Goal: Task Accomplishment & Management: Use online tool/utility

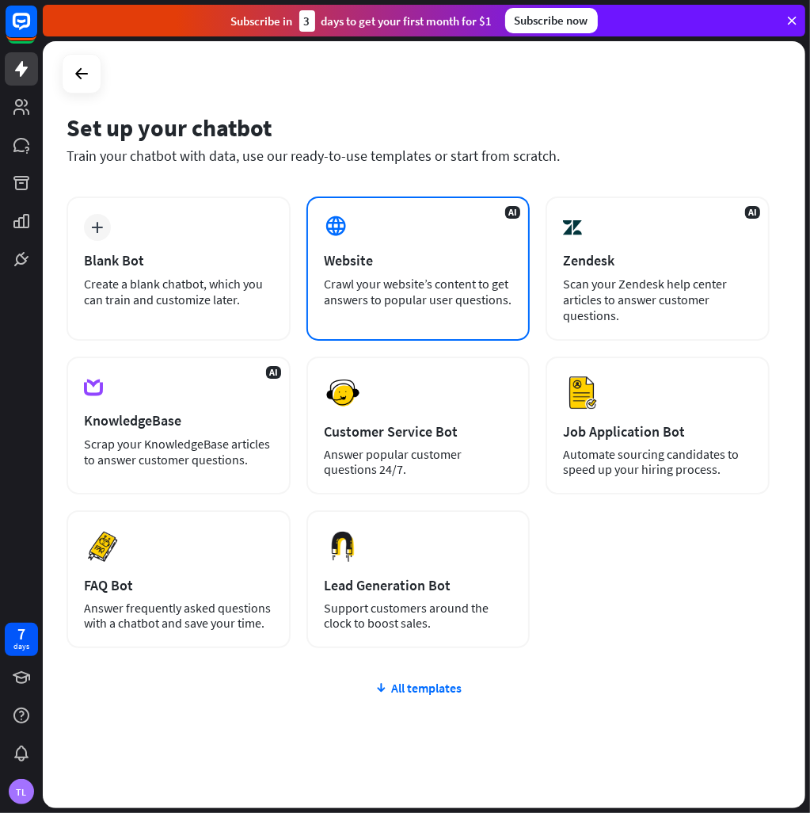
click at [362, 257] on div "Website" at bounding box center [418, 260] width 189 height 18
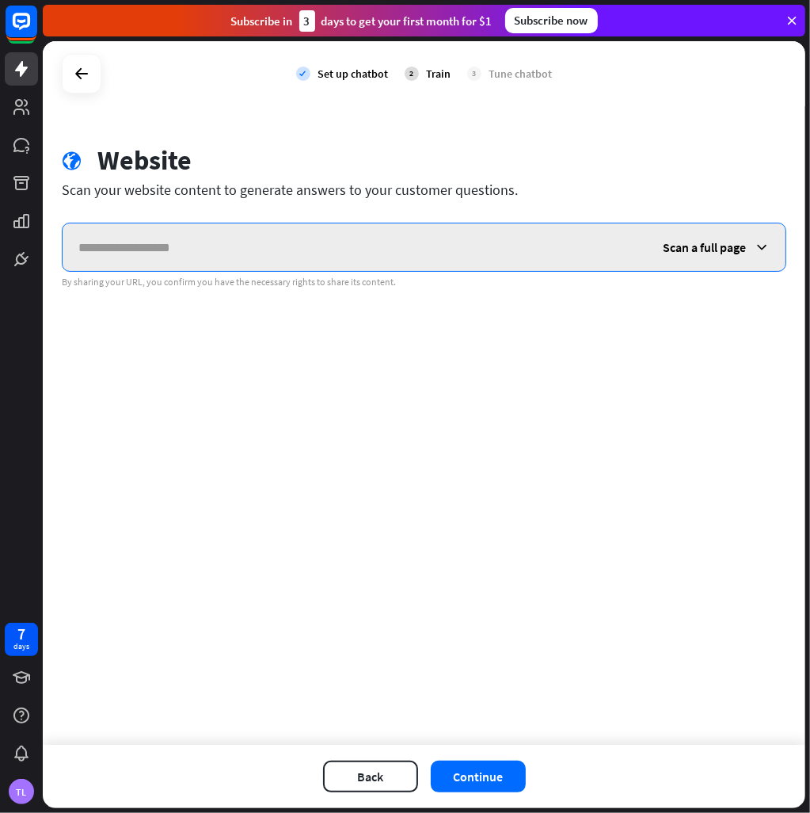
click at [234, 264] on input "text" at bounding box center [355, 247] width 585 height 48
click at [234, 263] on input "text" at bounding box center [355, 247] width 585 height 48
paste input "**********"
click at [89, 251] on input "**********" at bounding box center [355, 247] width 585 height 48
type input "**********"
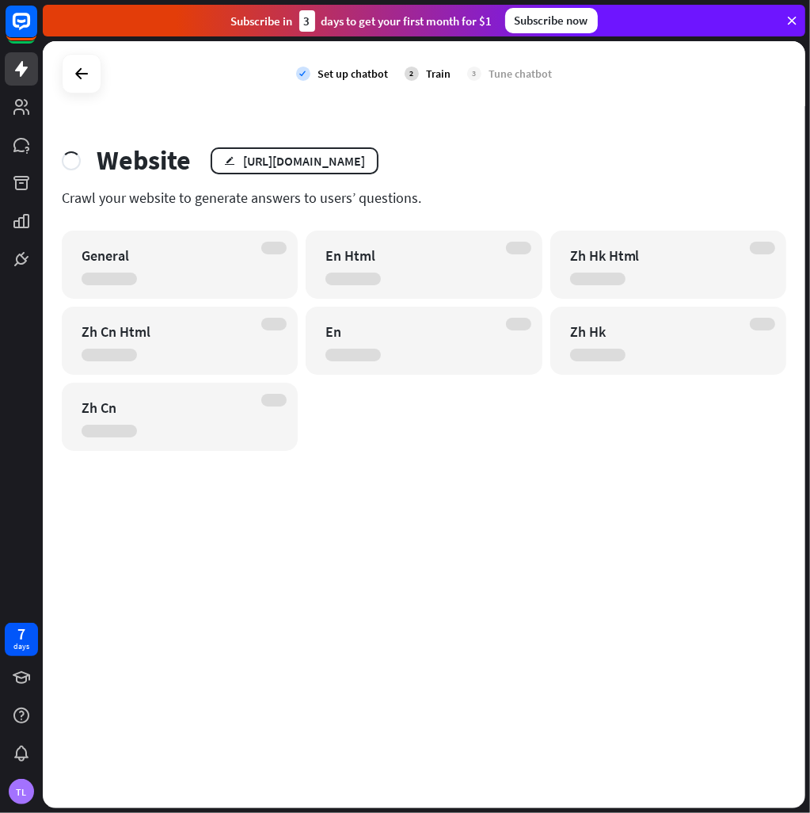
click at [195, 289] on div "General" at bounding box center [180, 264] width 236 height 68
click at [586, 147] on div "Website edit [URL][DOMAIN_NAME]" at bounding box center [424, 160] width 725 height 32
click at [583, 150] on div "Website edit [URL][DOMAIN_NAME]" at bounding box center [424, 160] width 725 height 32
click at [145, 253] on div "General" at bounding box center [166, 255] width 169 height 18
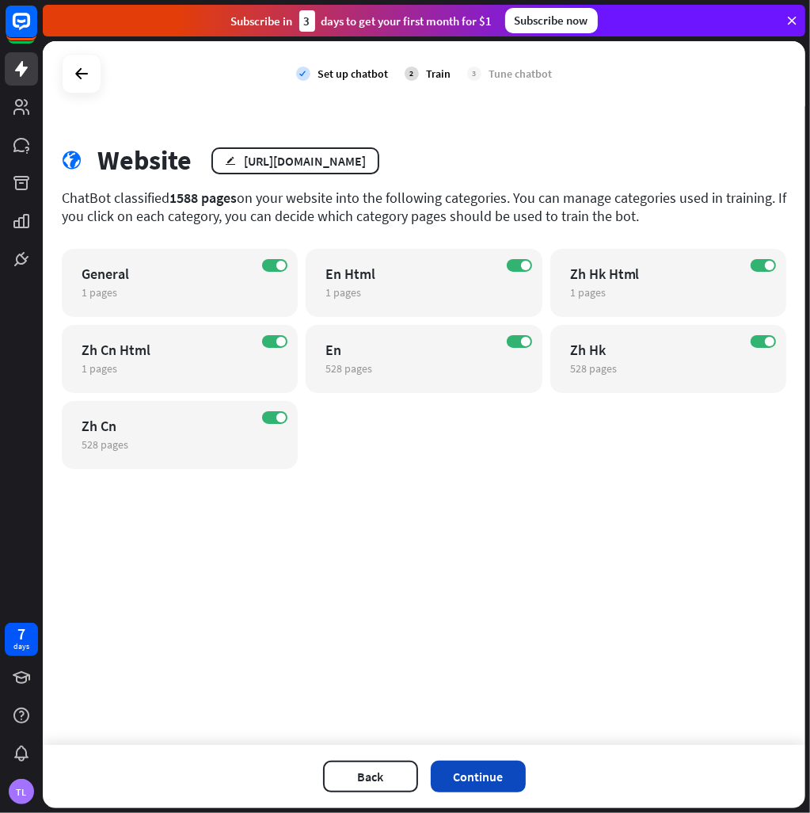
click at [506, 772] on button "Continue" at bounding box center [478, 776] width 95 height 32
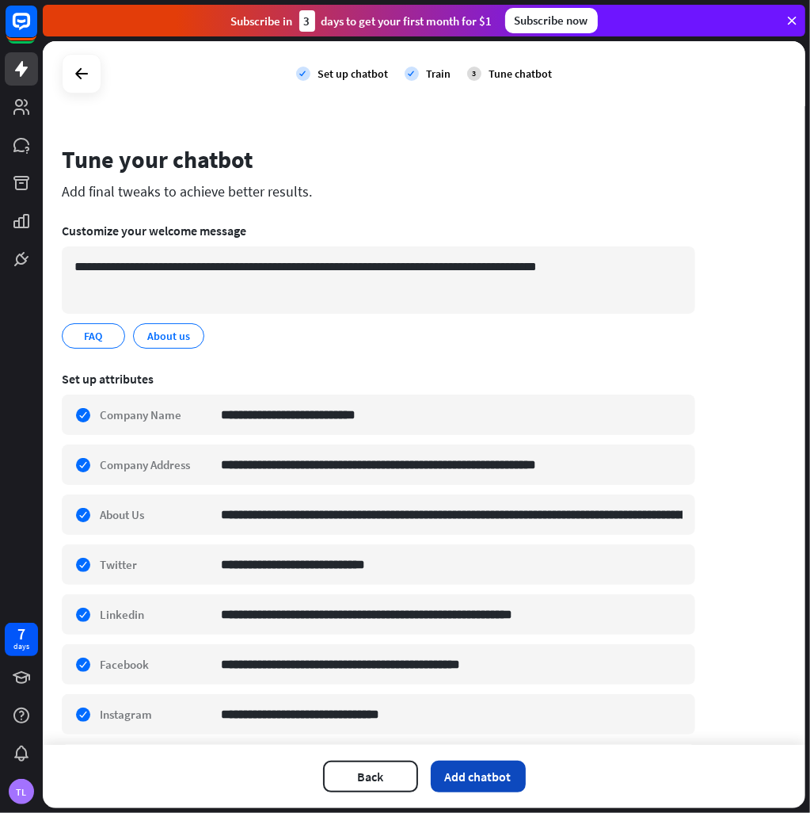
click at [474, 777] on button "Add chatbot" at bounding box center [478, 776] width 95 height 32
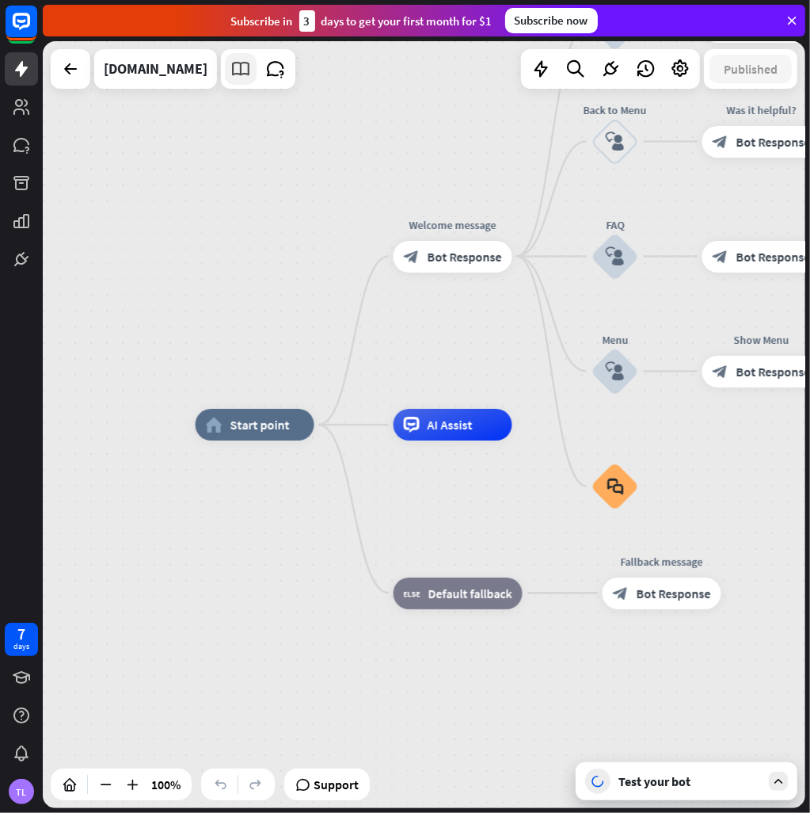
click at [230, 64] on icon at bounding box center [240, 69] width 21 height 21
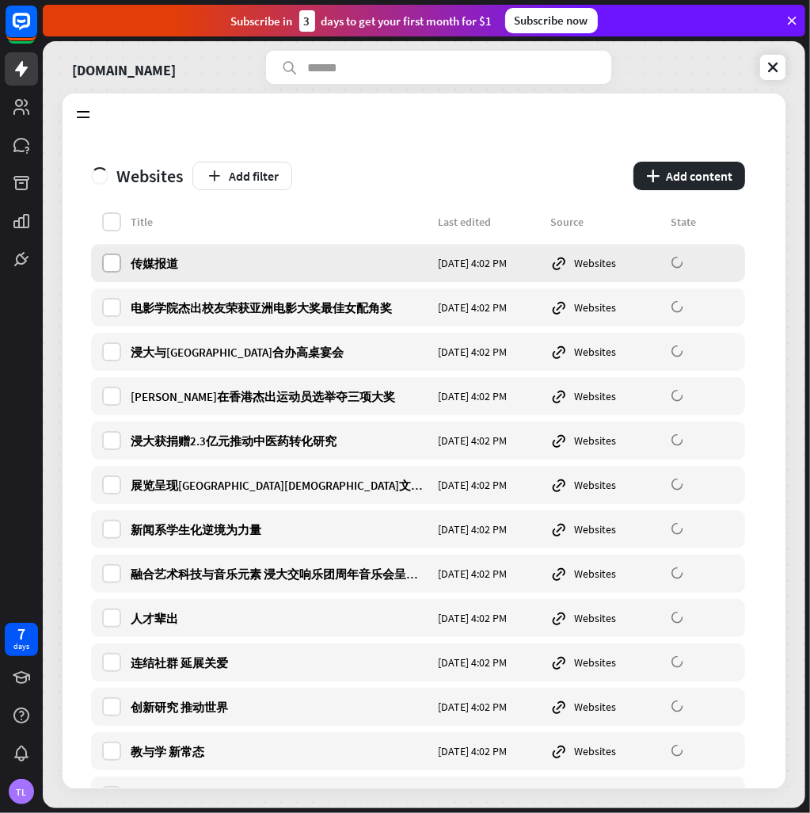
click at [107, 265] on label at bounding box center [111, 262] width 19 height 19
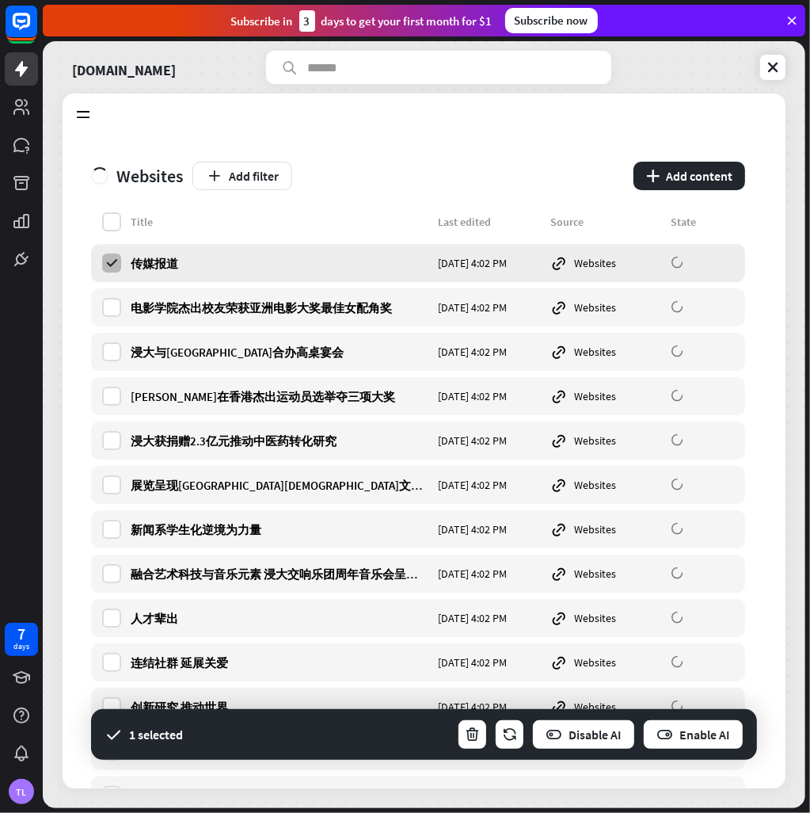
click at [107, 265] on icon at bounding box center [112, 263] width 14 height 14
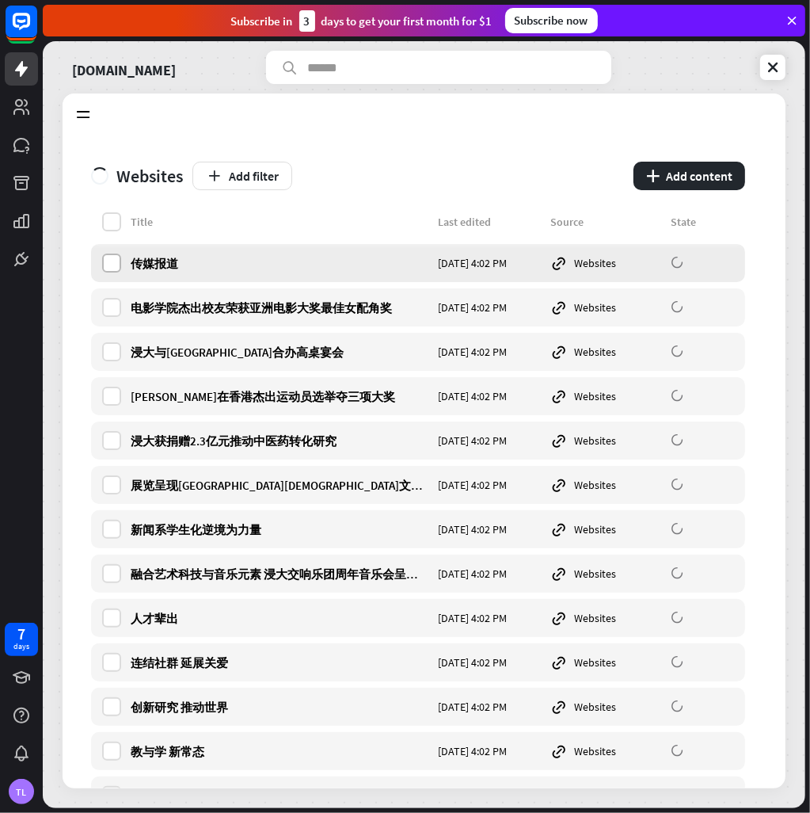
click at [107, 265] on label at bounding box center [111, 262] width 19 height 19
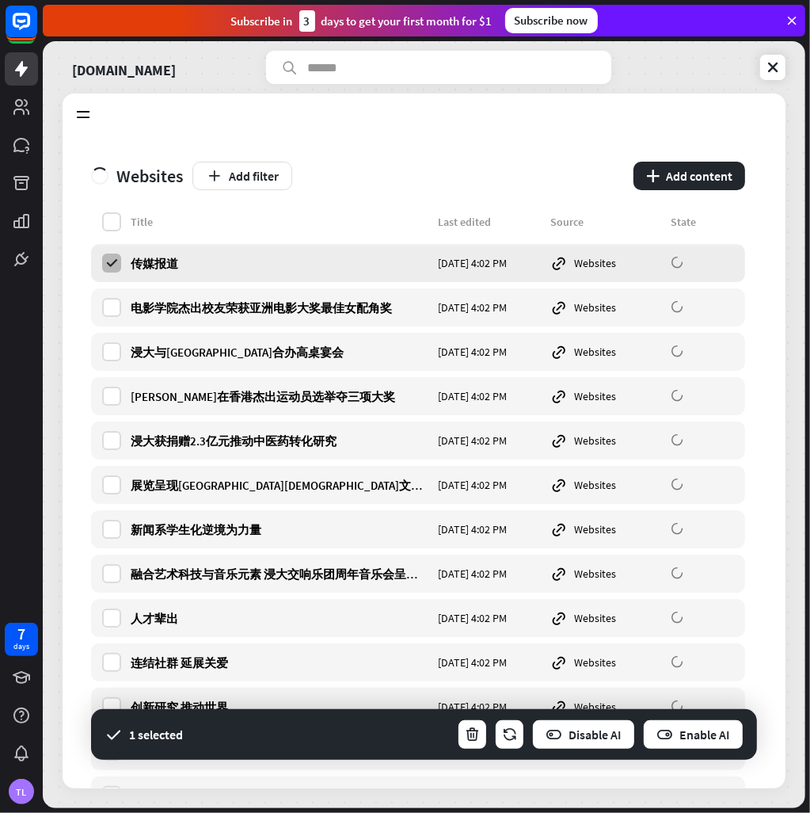
click at [107, 265] on icon at bounding box center [112, 263] width 14 height 14
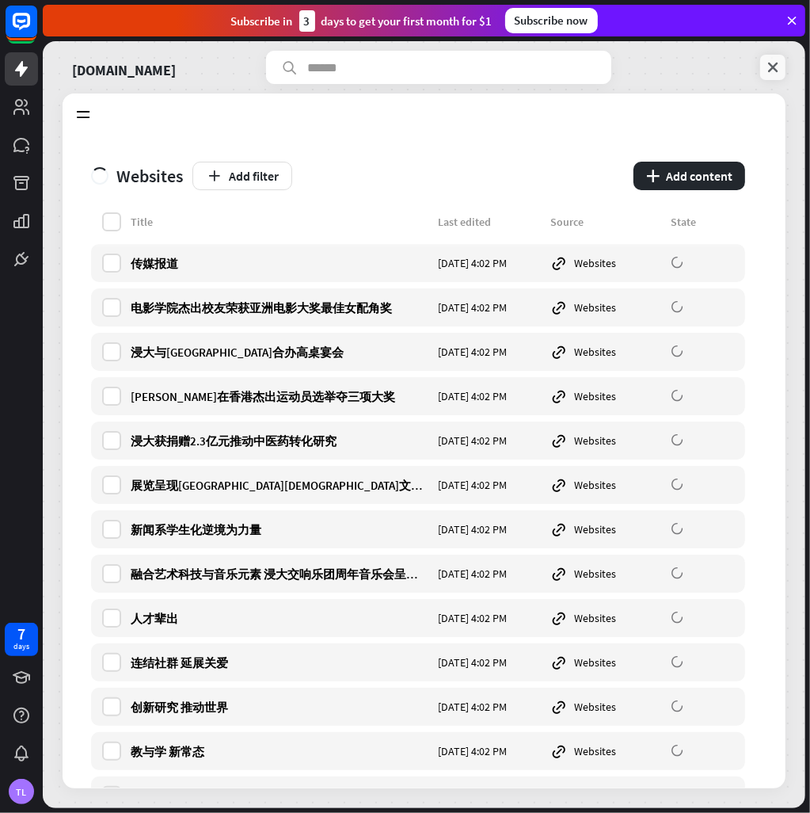
click at [770, 64] on icon at bounding box center [773, 67] width 16 height 16
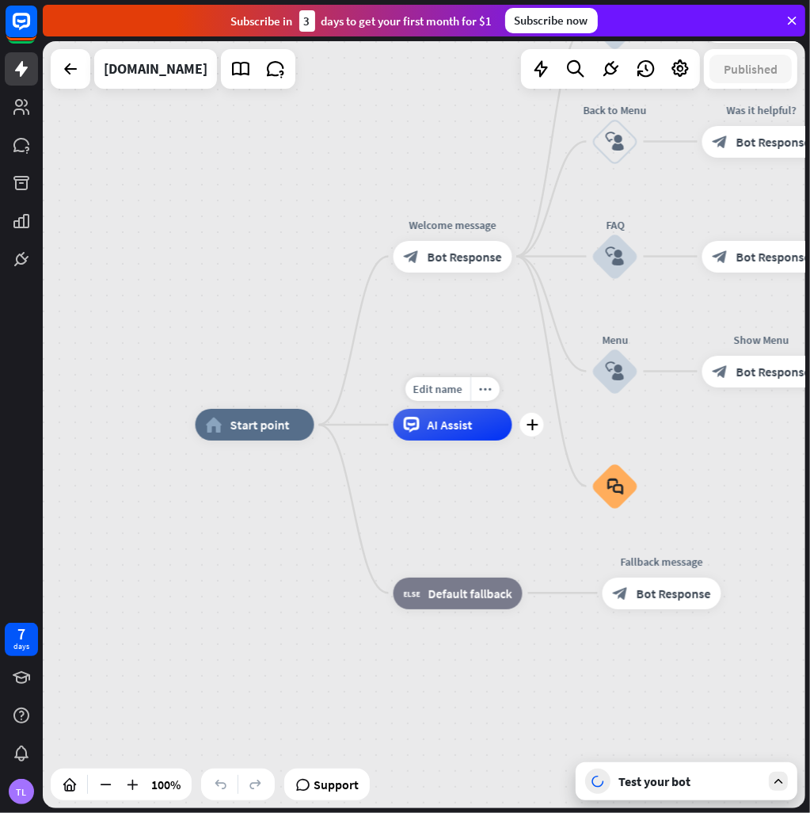
click at [453, 440] on div "Edit name more_horiz plus AI Assist" at bounding box center [453, 425] width 119 height 32
click at [466, 428] on span "AI Assist" at bounding box center [450, 425] width 45 height 16
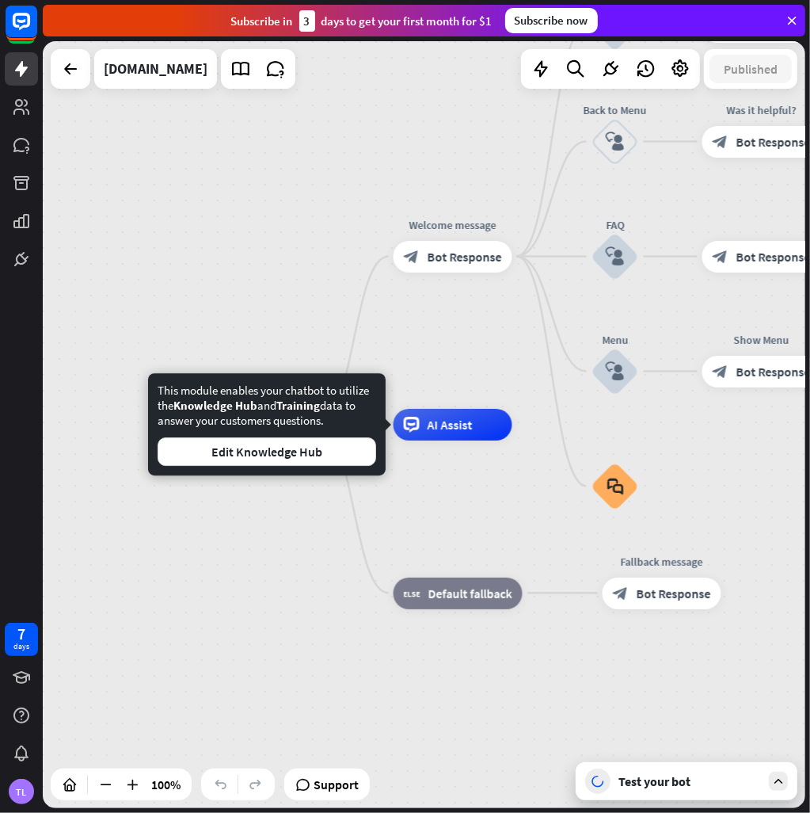
click at [279, 567] on div "home_2 Start point Welcome message block_bot_response Bot Response About us blo…" at bounding box center [577, 808] width 763 height 767
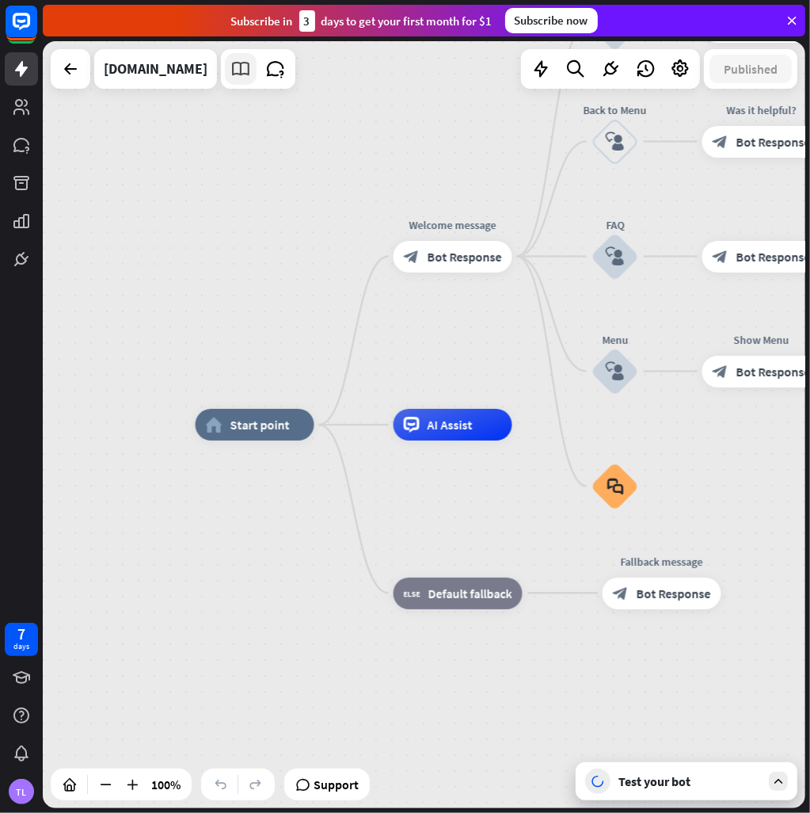
click at [230, 74] on icon at bounding box center [240, 69] width 21 height 21
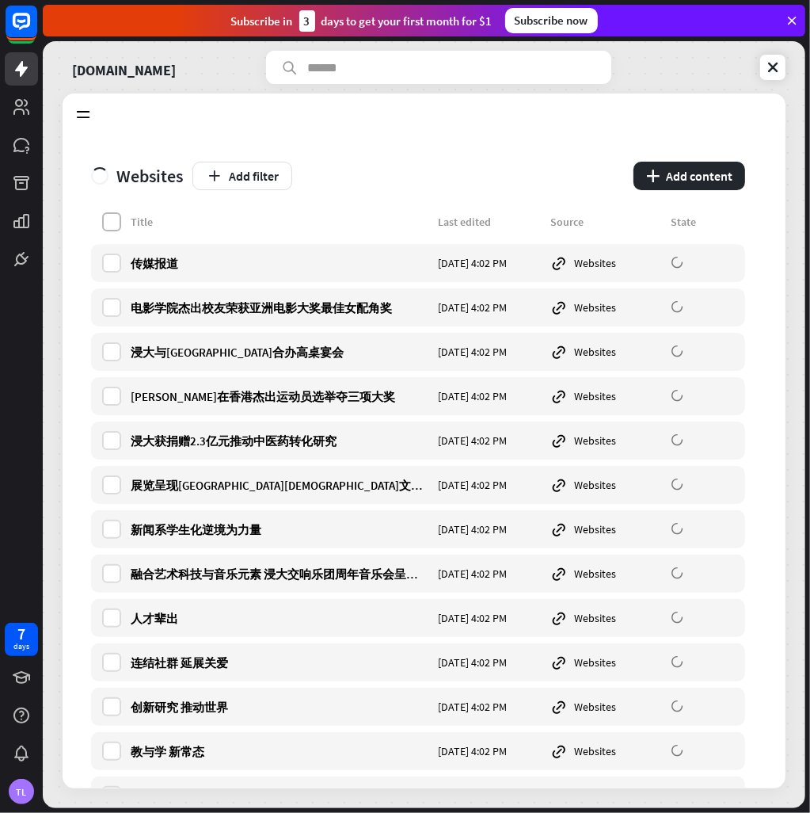
click at [111, 228] on label at bounding box center [111, 221] width 19 height 19
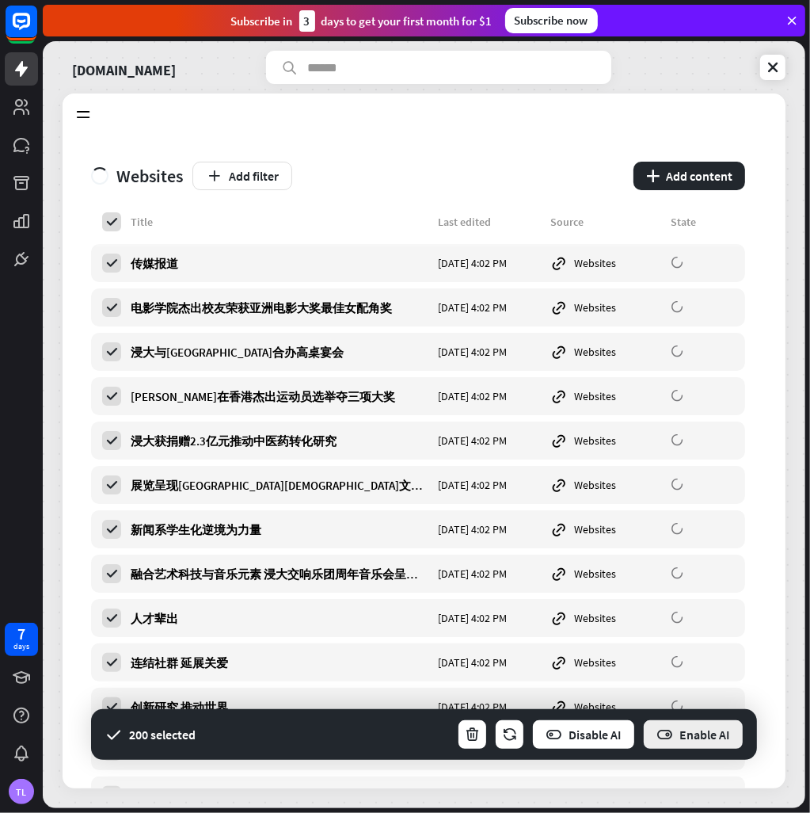
click at [697, 740] on button "Enable AI" at bounding box center [693, 734] width 102 height 32
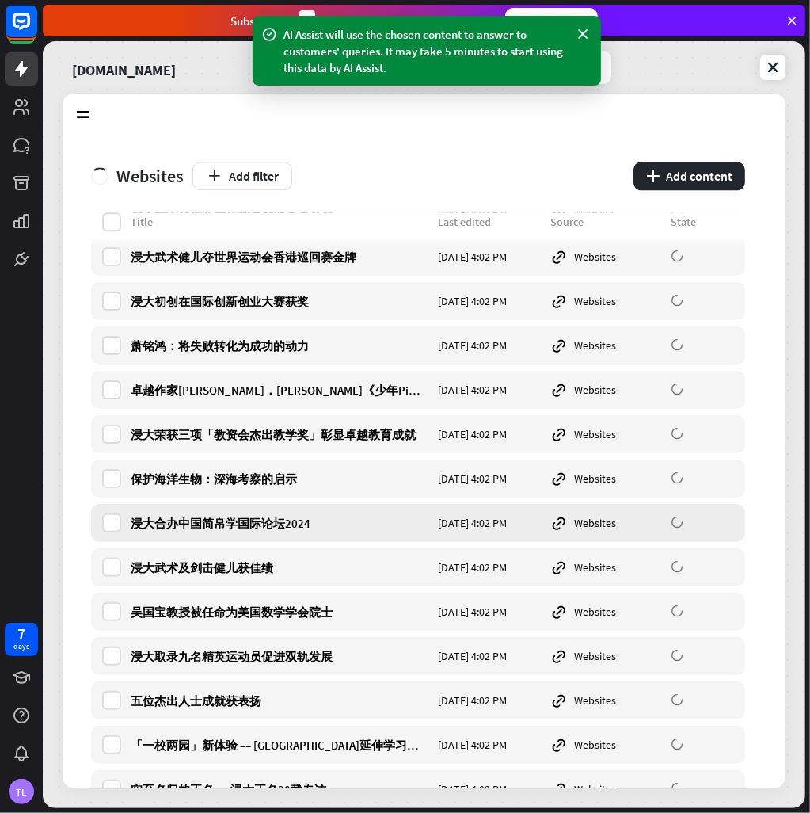
scroll to position [3010, 0]
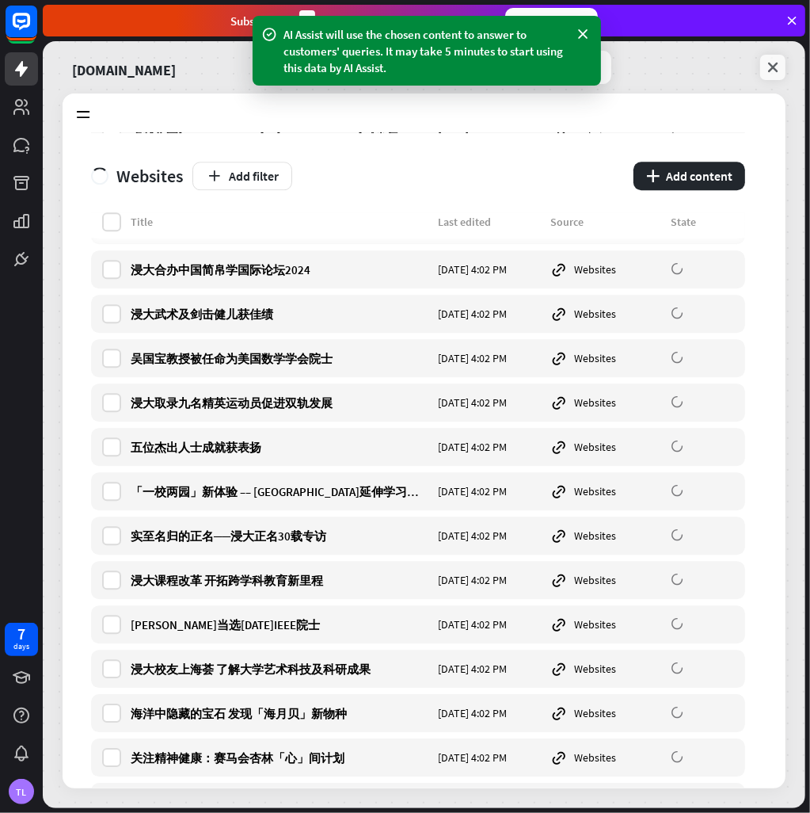
click at [776, 70] on icon at bounding box center [773, 67] width 16 height 16
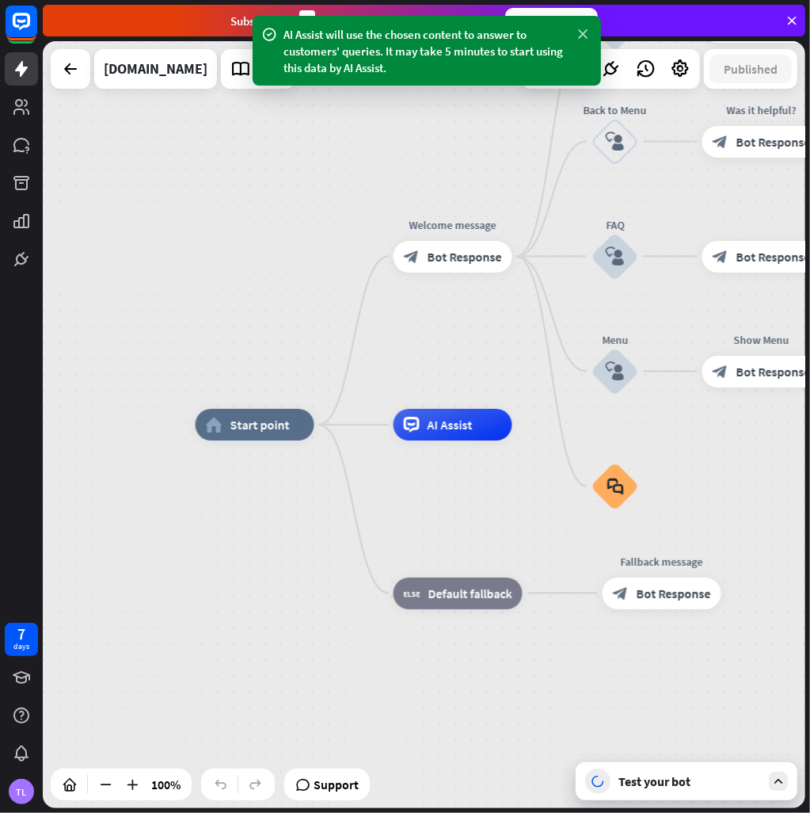
click at [577, 36] on icon at bounding box center [584, 34] width 16 height 17
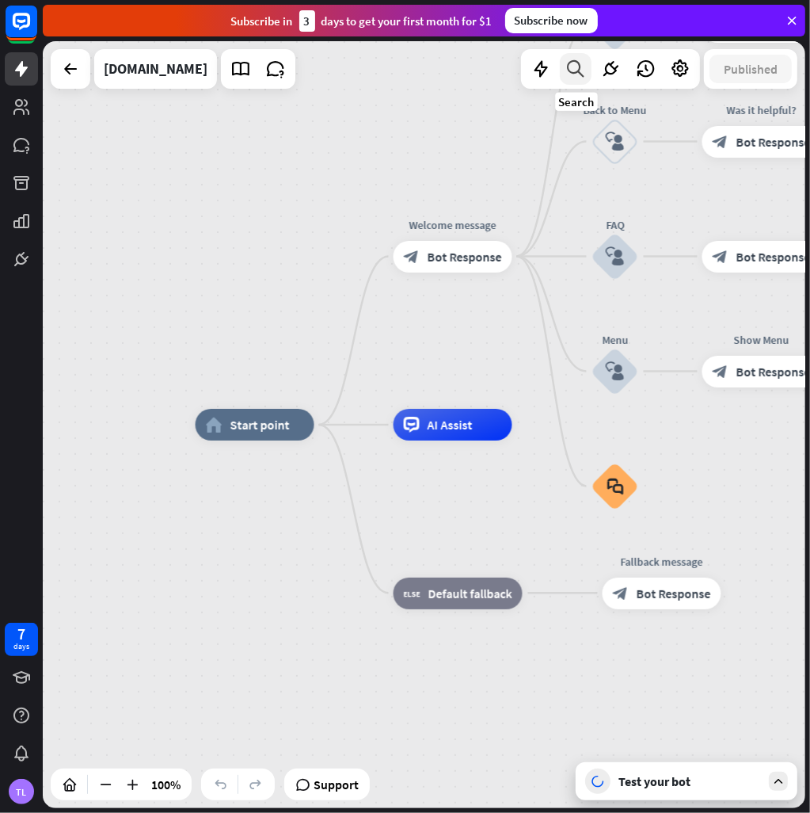
click at [584, 70] on icon at bounding box center [576, 69] width 21 height 21
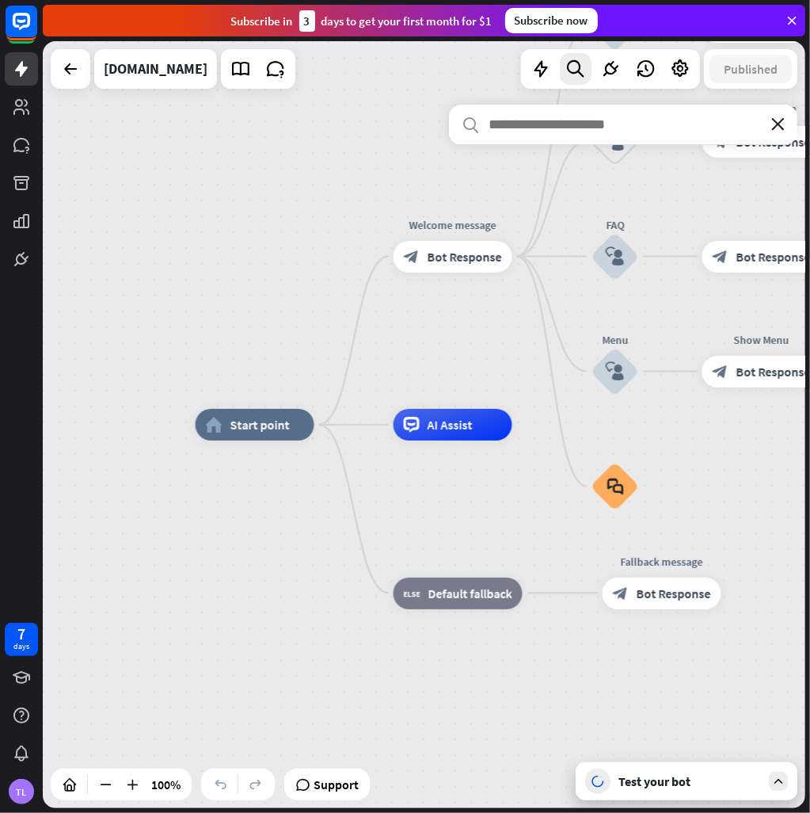
click at [775, 124] on icon "close" at bounding box center [777, 124] width 13 height 13
